Goal: Transaction & Acquisition: Book appointment/travel/reservation

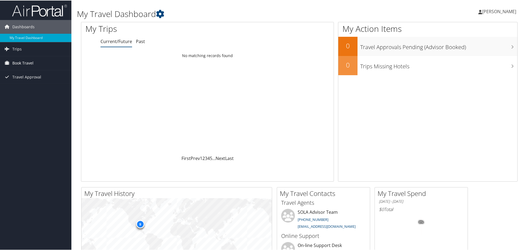
click at [19, 59] on span "Book Travel" at bounding box center [22, 63] width 21 height 14
click at [22, 82] on link "Book/Manage Online Trips" at bounding box center [35, 82] width 71 height 8
